Goal: Task Accomplishment & Management: Manage account settings

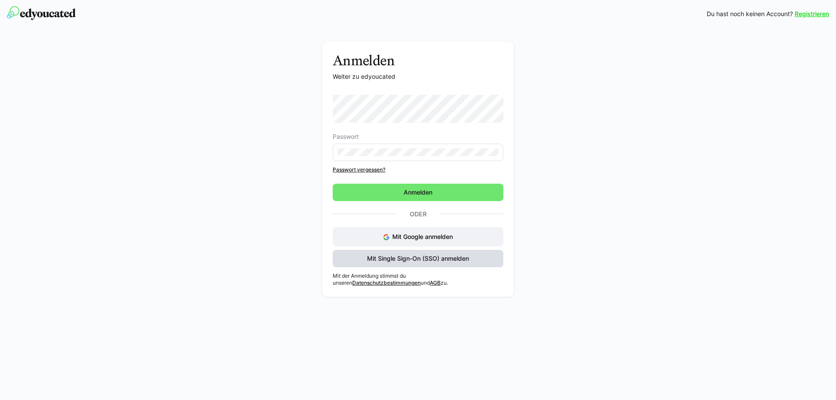
click at [459, 251] on span "Mit Single Sign-On (SSO) anmelden" at bounding box center [418, 258] width 171 height 17
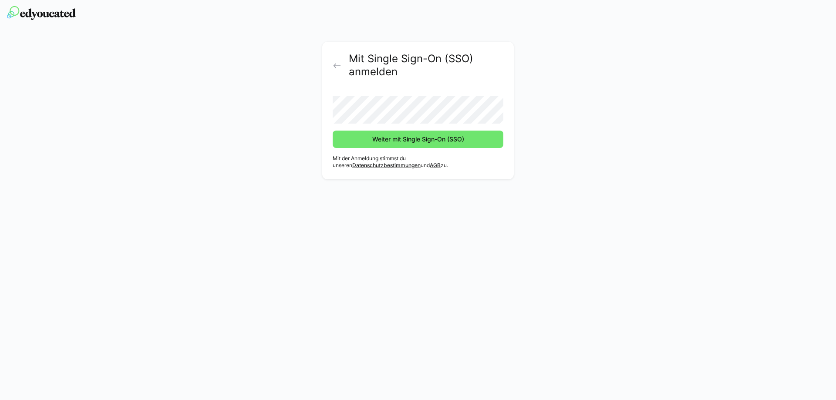
click at [333, 131] on button "Weiter mit Single Sign-On (SSO)" at bounding box center [418, 139] width 171 height 17
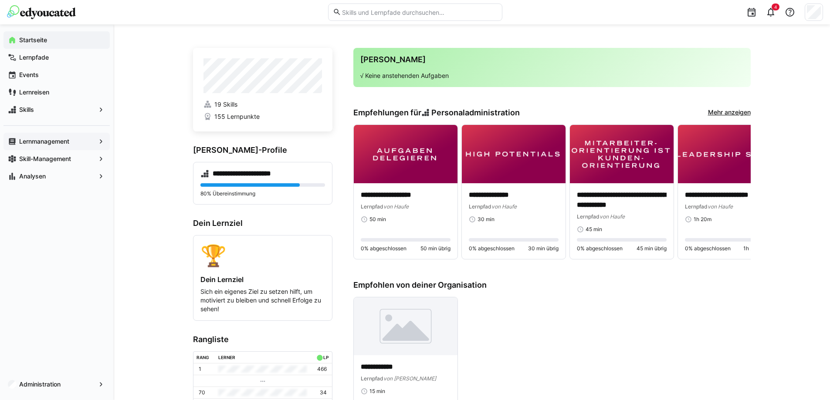
click at [0, 0] on app-navigation-label "Lernmanagement" at bounding box center [0, 0] width 0 height 0
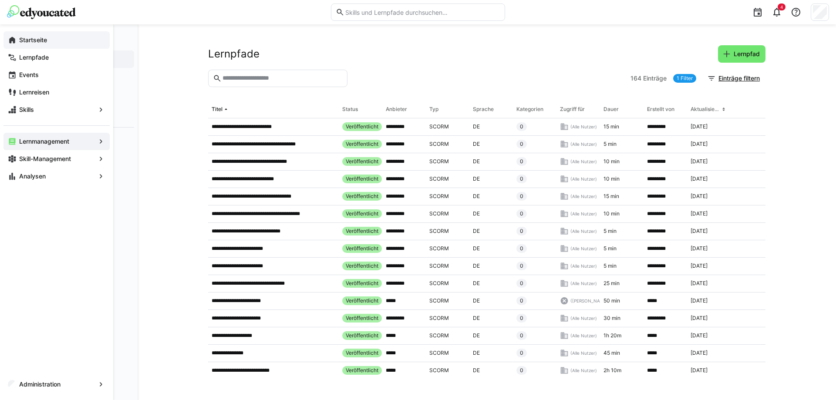
click at [0, 0] on app-navigation-label "Startseite" at bounding box center [0, 0] width 0 height 0
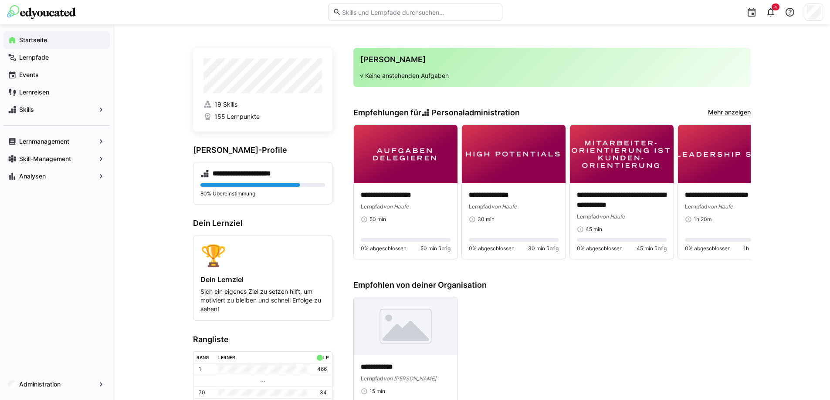
click at [388, 15] on input "text" at bounding box center [419, 12] width 156 height 8
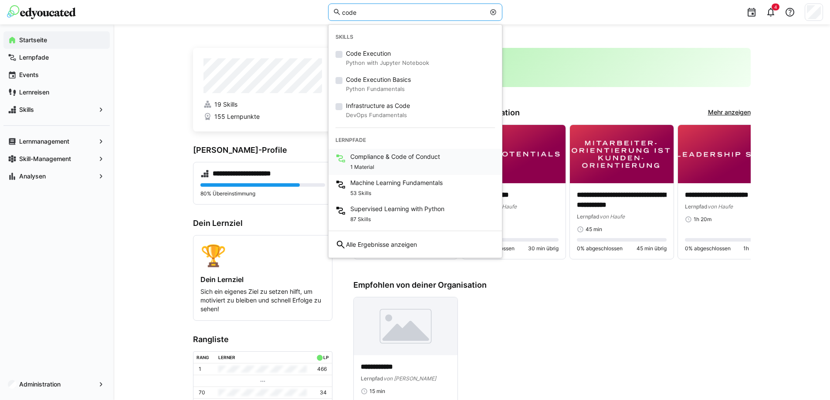
type input "code"
click at [380, 154] on span "Compliance & Code of Conduct" at bounding box center [395, 156] width 90 height 9
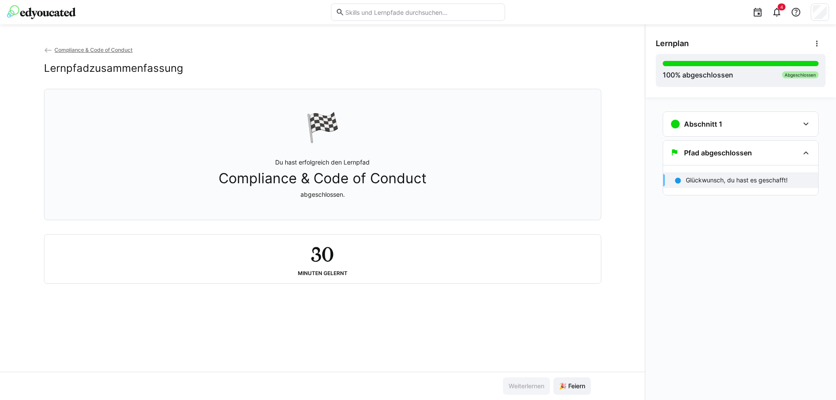
click at [327, 273] on div "Minuten gelernt" at bounding box center [323, 273] width 50 height 6
click at [347, 172] on p "Du hast erfolgreich den Lernpfad Compliance & Code of Conduct abgeschlossen." at bounding box center [323, 178] width 208 height 41
click at [761, 130] on div "Abschnitt 1" at bounding box center [740, 124] width 155 height 24
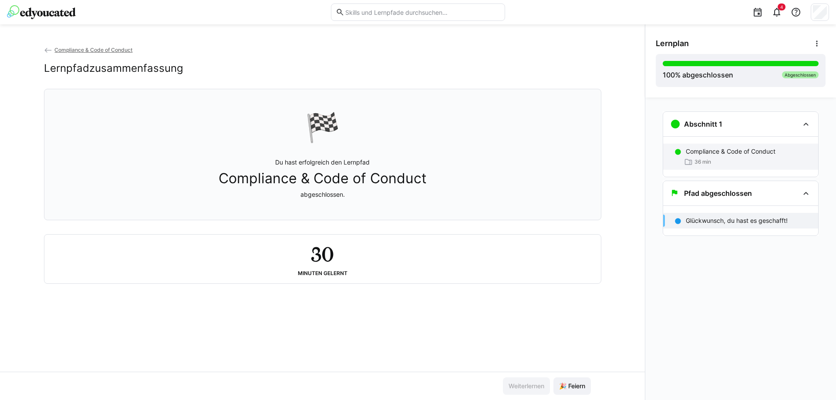
click at [744, 149] on p "Compliance & Code of Conduct" at bounding box center [731, 151] width 90 height 9
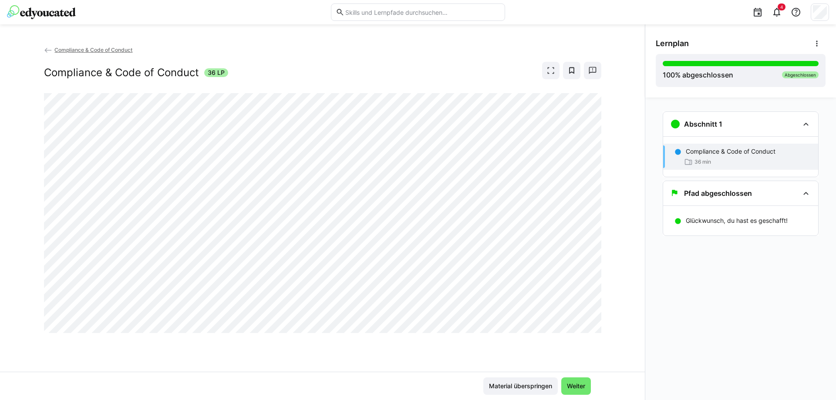
click at [435, 16] on input "text" at bounding box center [422, 12] width 156 height 8
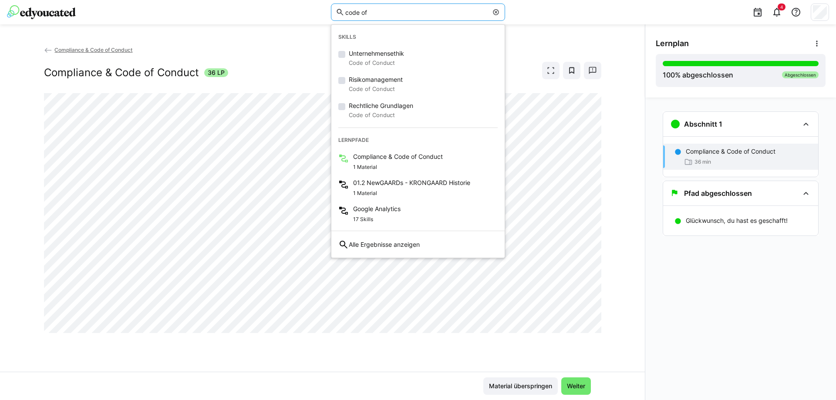
type input "code of"
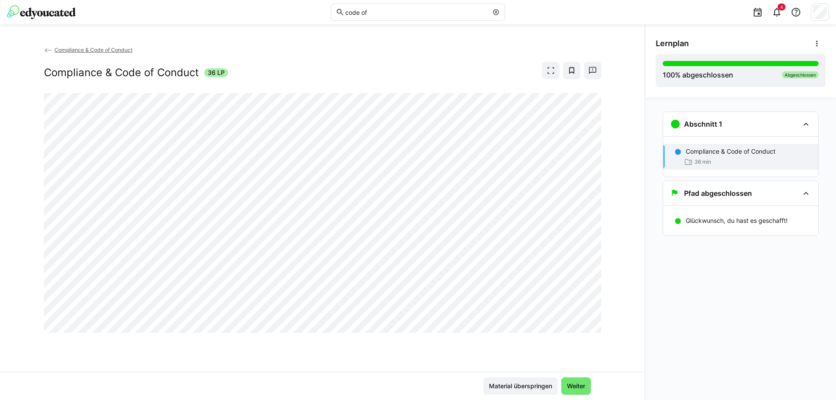
click at [55, 16] on img at bounding box center [41, 12] width 69 height 14
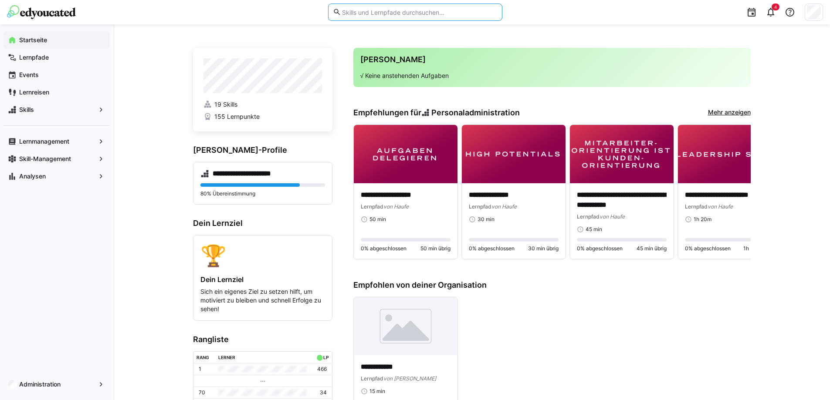
click at [366, 14] on input "text" at bounding box center [419, 12] width 156 height 8
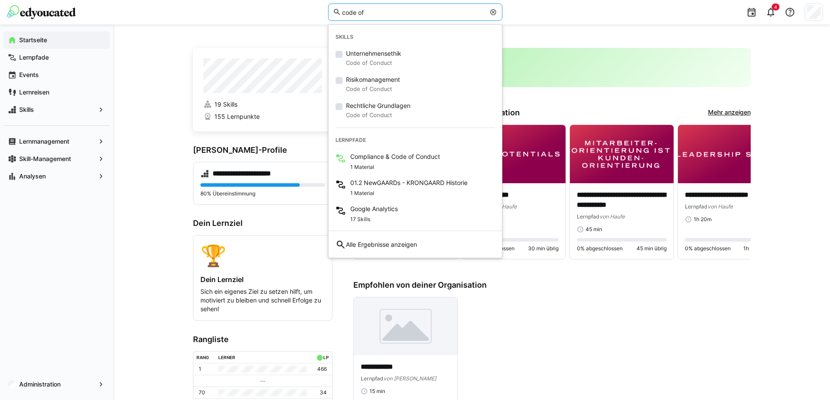
type input "code of"
click at [370, 10] on input "code of" at bounding box center [413, 12] width 144 height 8
click at [361, 164] on span "1 Material" at bounding box center [362, 167] width 24 height 7
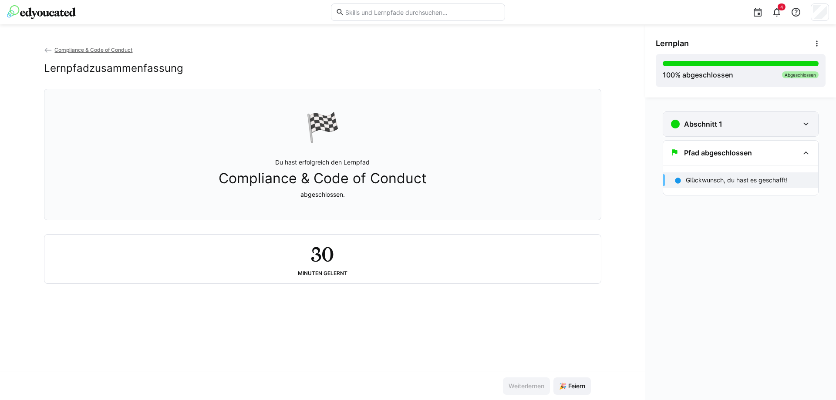
click at [809, 123] on eds-icon at bounding box center [806, 124] width 10 height 10
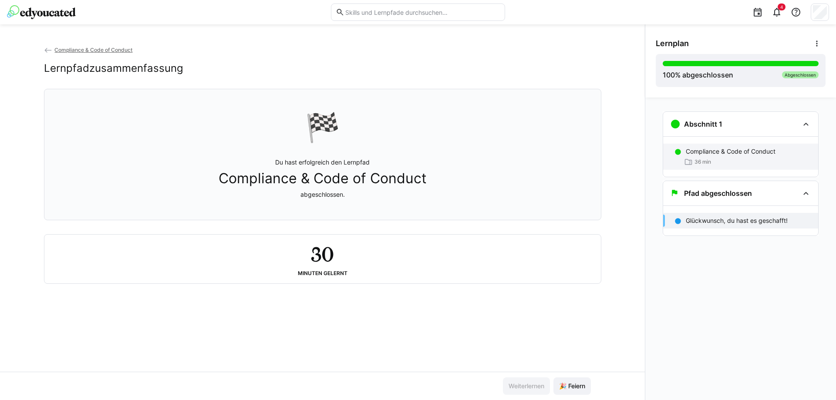
click at [733, 153] on p "Compliance & Code of Conduct" at bounding box center [731, 151] width 90 height 9
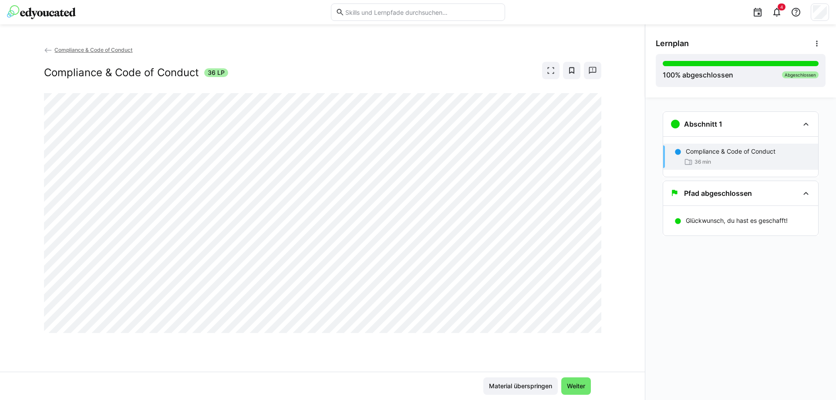
click at [70, 10] on img at bounding box center [41, 12] width 69 height 14
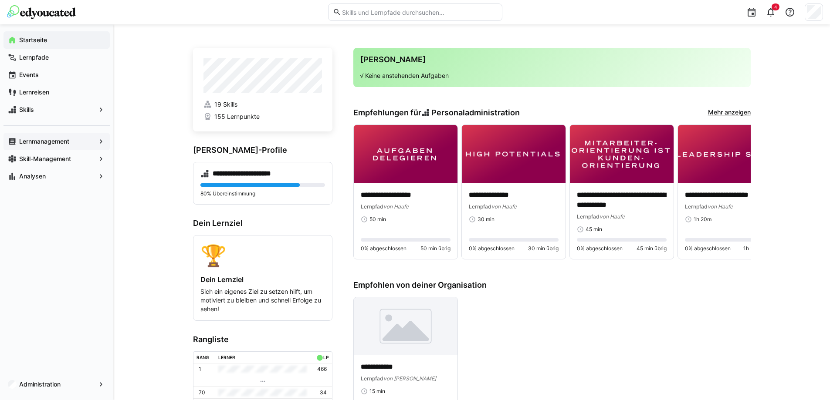
click at [0, 0] on app-navigation-label "Lernmanagement" at bounding box center [0, 0] width 0 height 0
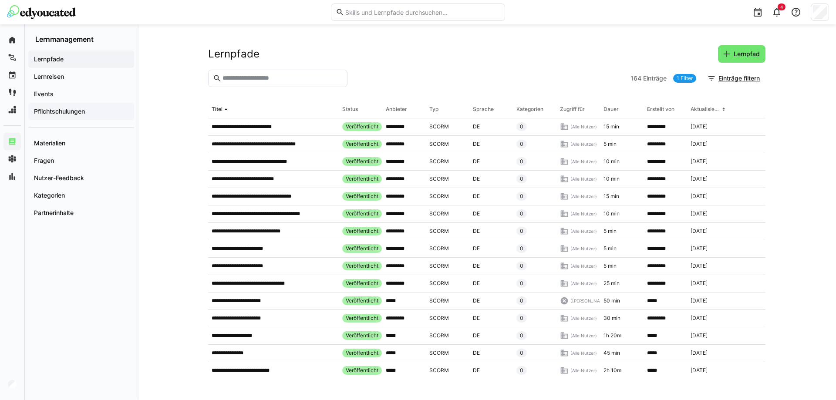
click at [0, 0] on app-navigation-label "Pflichtschulungen" at bounding box center [0, 0] width 0 height 0
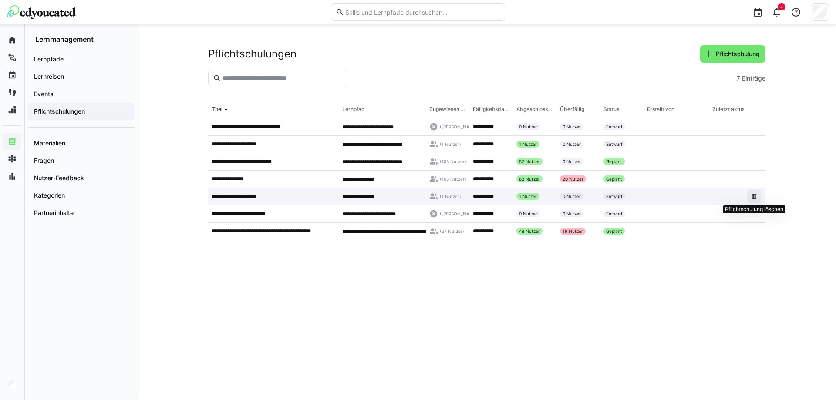
click at [755, 199] on eds-icon at bounding box center [754, 196] width 7 height 7
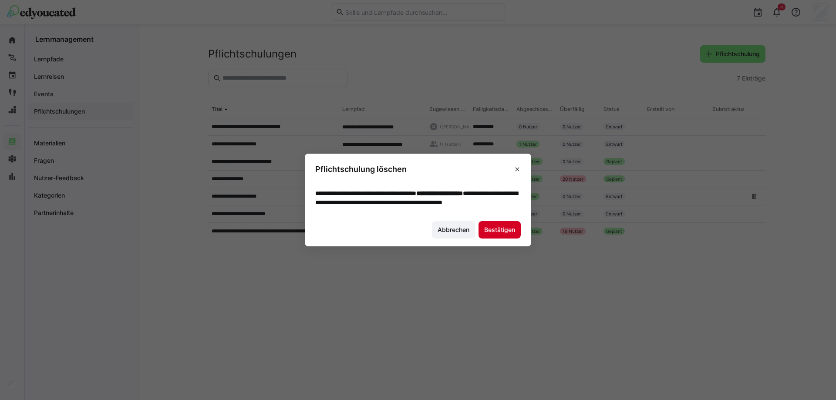
click at [505, 234] on span "Bestätigen" at bounding box center [500, 230] width 34 height 9
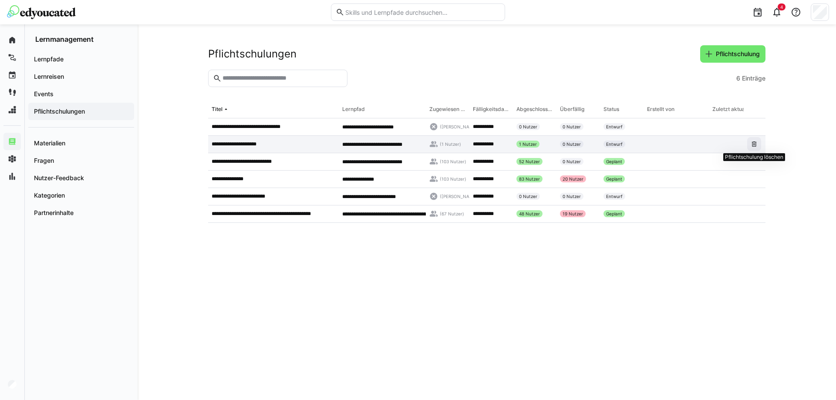
click at [753, 143] on eds-icon at bounding box center [754, 144] width 7 height 7
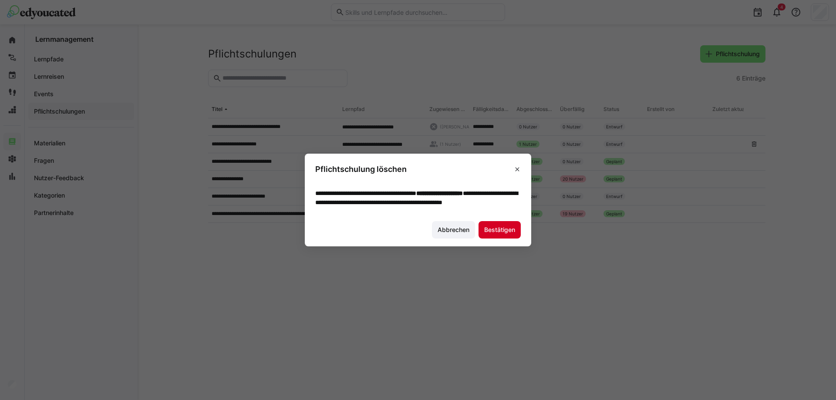
click at [503, 234] on span "Bestätigen" at bounding box center [500, 230] width 34 height 9
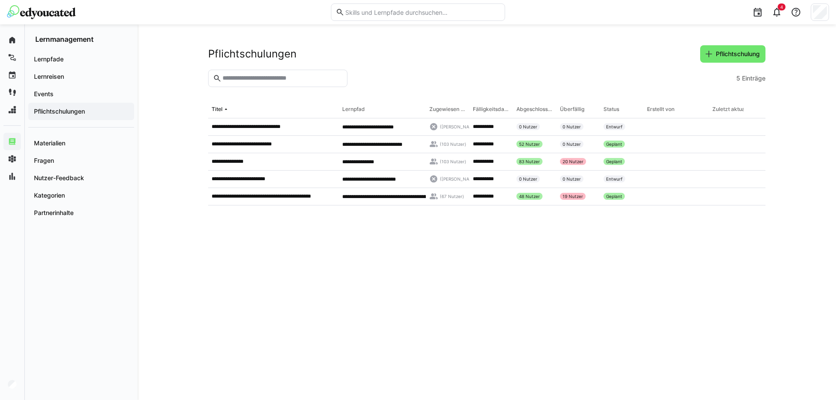
click at [230, 309] on eds-table "**********" at bounding box center [486, 240] width 557 height 278
click at [775, 11] on eds-icon at bounding box center [777, 12] width 10 height 10
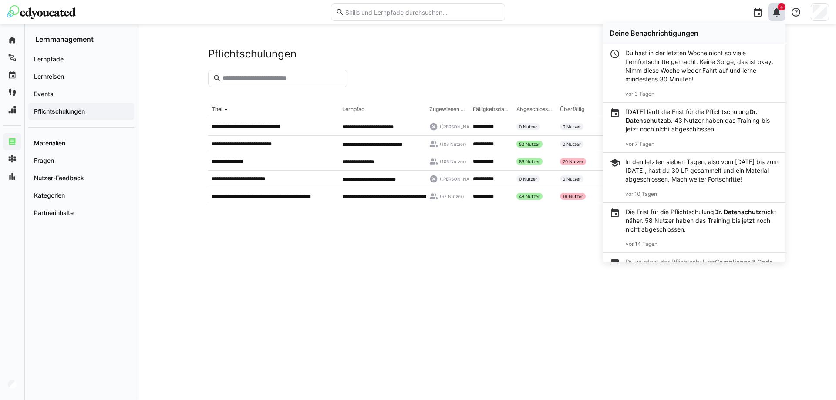
click at [258, 276] on eds-table "**********" at bounding box center [486, 240] width 557 height 278
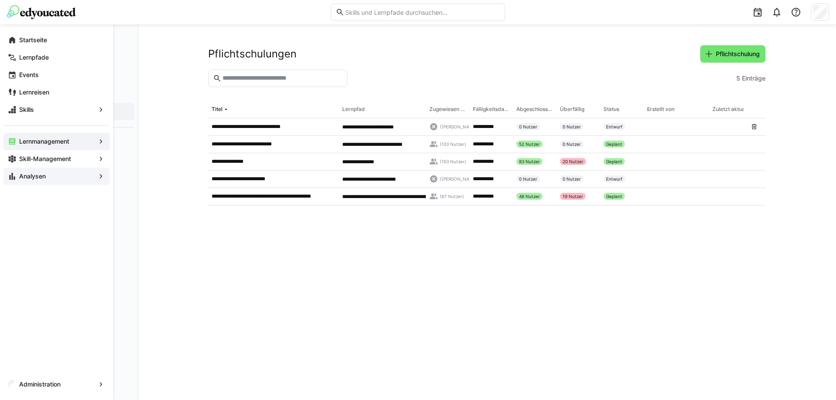
click at [71, 172] on span "Analysen" at bounding box center [57, 176] width 78 height 9
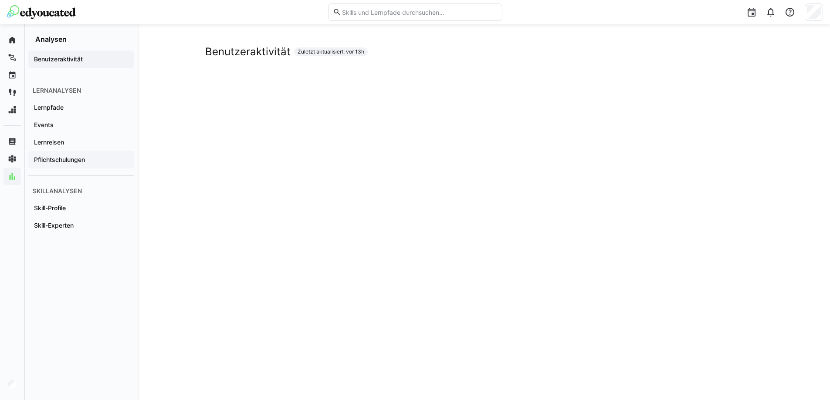
click at [0, 0] on app-navigation-label "Pflichtschulungen" at bounding box center [0, 0] width 0 height 0
click at [54, 11] on img at bounding box center [41, 12] width 69 height 14
